Goal: Task Accomplishment & Management: Manage account settings

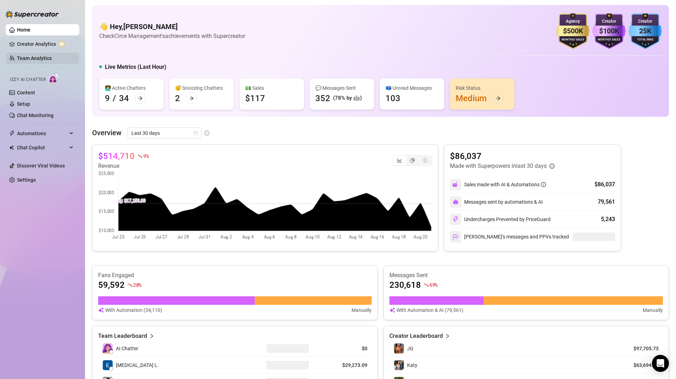
click at [26, 55] on link "Team Analytics" at bounding box center [34, 58] width 35 height 6
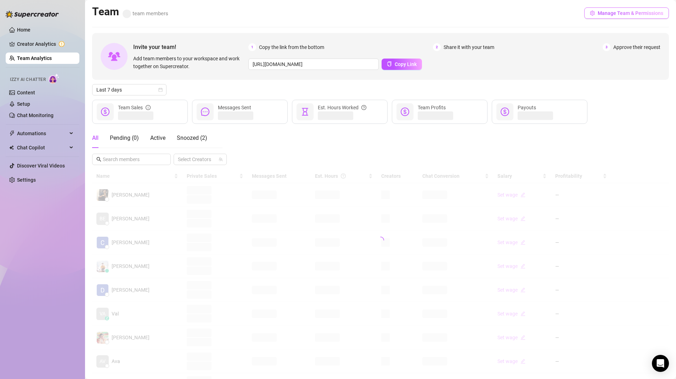
click at [627, 14] on span "Manage Team & Permissions" at bounding box center [631, 13] width 66 height 6
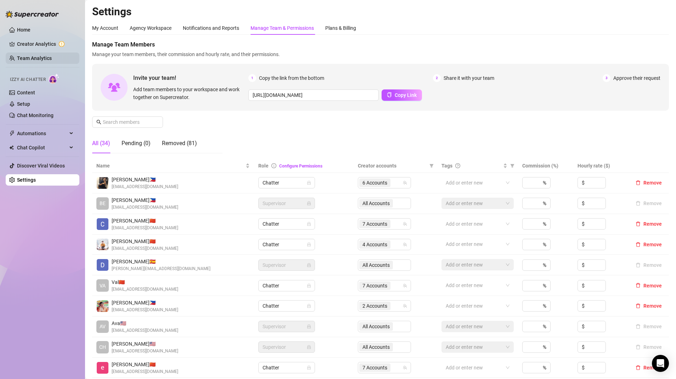
click at [25, 59] on link "Team Analytics" at bounding box center [34, 58] width 35 height 6
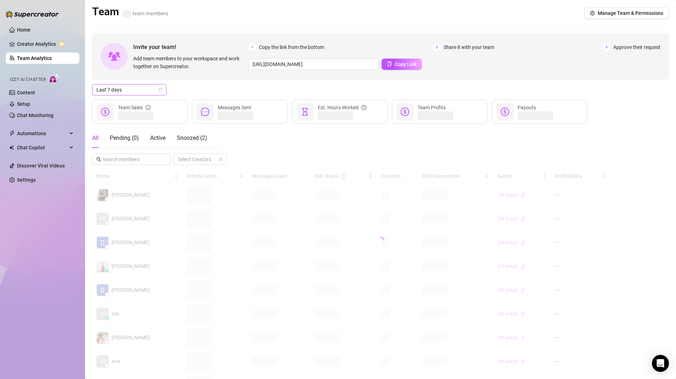
click at [161, 92] on span "Last 7 days" at bounding box center [129, 89] width 66 height 11
click at [126, 143] on div "Last 90 days" at bounding box center [130, 137] width 72 height 11
click at [158, 89] on icon "calendar" at bounding box center [160, 90] width 4 height 4
click at [120, 148] on div "Custom date" at bounding box center [129, 149] width 63 height 8
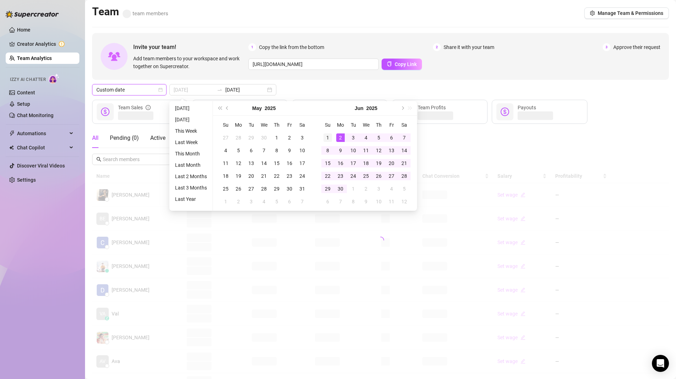
type input "[DATE]"
click at [329, 137] on div "1" at bounding box center [328, 137] width 9 height 9
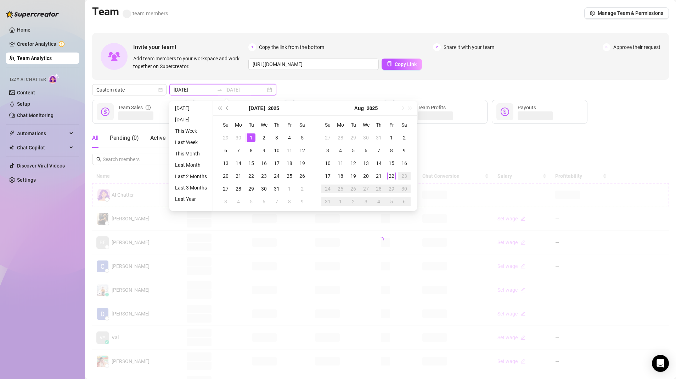
type input "[DATE]"
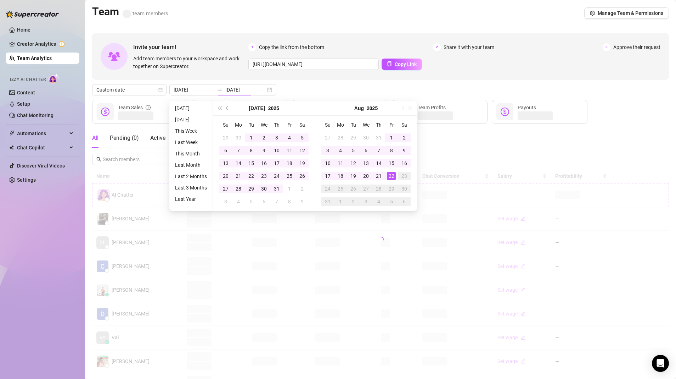
click at [291, 91] on div "Custom date [DATE] [DATE]" at bounding box center [380, 89] width 577 height 11
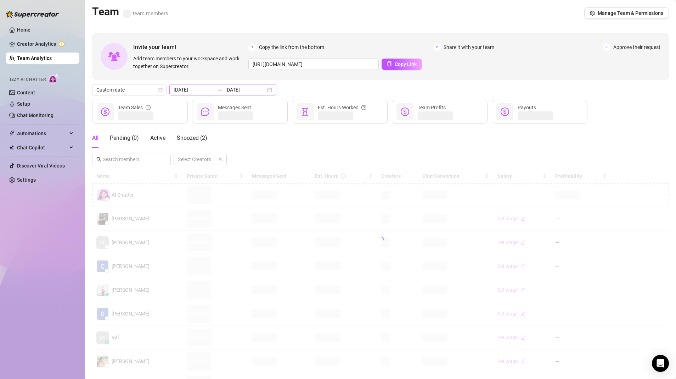
click at [257, 89] on div "[DATE] [DATE]" at bounding box center [222, 89] width 107 height 11
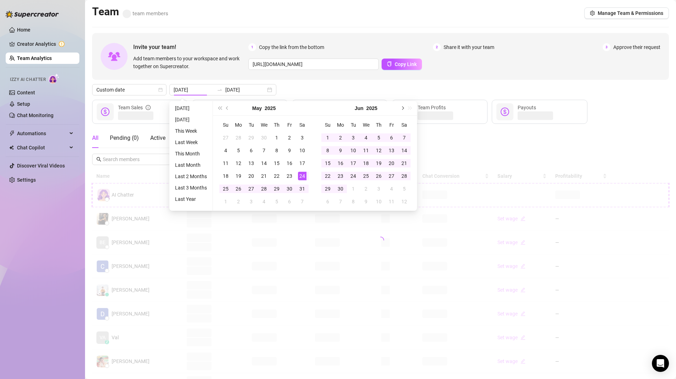
click at [399, 111] on button "Next month (PageDown)" at bounding box center [402, 108] width 8 height 14
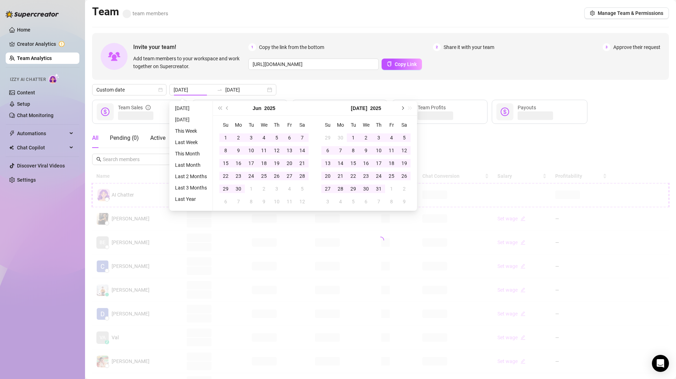
click at [399, 111] on button "Next month (PageDown)" at bounding box center [402, 108] width 8 height 14
type input "[DATE]"
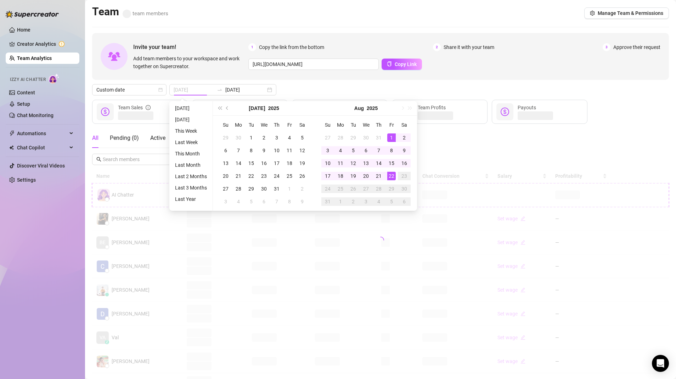
click at [390, 138] on div "1" at bounding box center [391, 137] width 9 height 9
type input "[DATE]"
click at [380, 176] on div "21" at bounding box center [379, 176] width 9 height 9
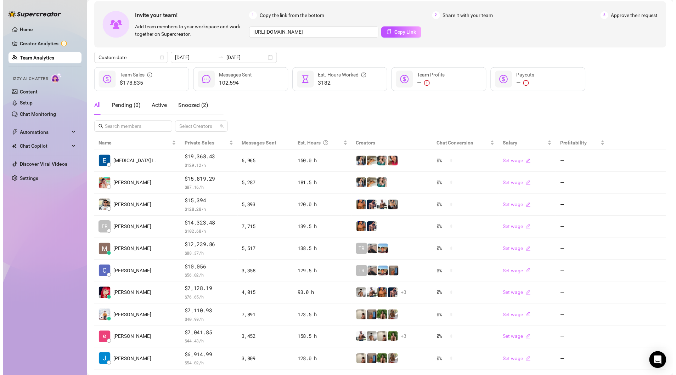
scroll to position [68, 0]
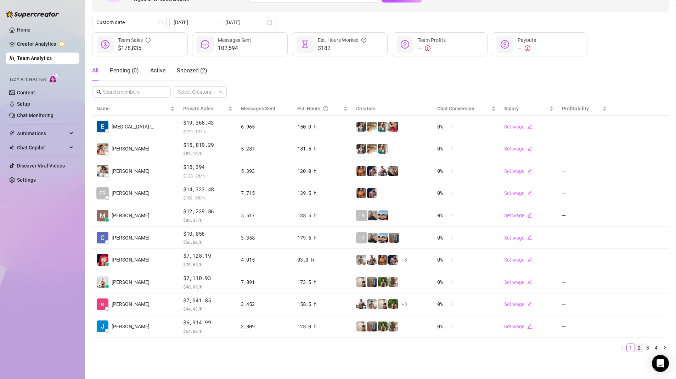
click at [642, 350] on link "2" at bounding box center [640, 348] width 8 height 8
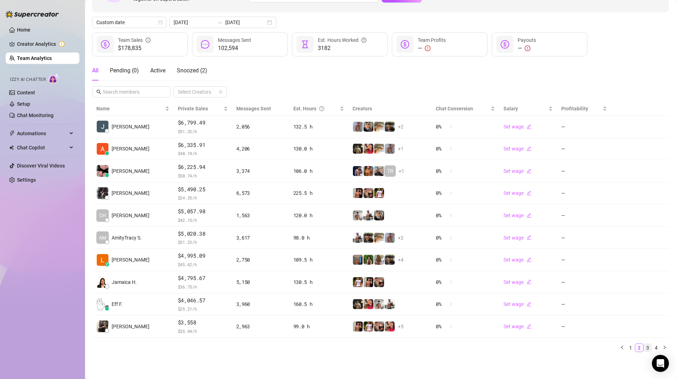
click at [649, 344] on link "3" at bounding box center [648, 348] width 8 height 8
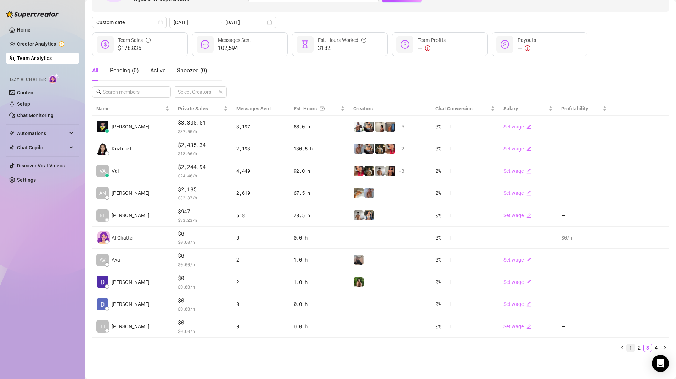
click at [632, 347] on link "1" at bounding box center [631, 348] width 8 height 8
